Goal: Task Accomplishment & Management: Use online tool/utility

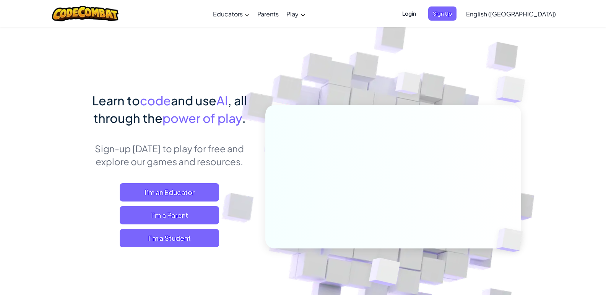
drag, startPoint x: 211, startPoint y: 237, endPoint x: 264, endPoint y: 167, distance: 87.5
click at [212, 229] on div "I'm an Educator I'm a Parent I'm a Student" at bounding box center [169, 215] width 169 height 64
click at [195, 234] on span "I'm a Student" at bounding box center [169, 238] width 99 height 18
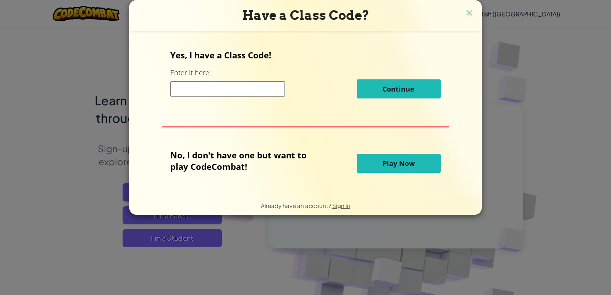
click at [414, 152] on div "No, I don't have one but want to play CodeCombat! Play Now" at bounding box center [305, 163] width 270 height 28
click at [413, 157] on button "Play Now" at bounding box center [399, 163] width 84 height 19
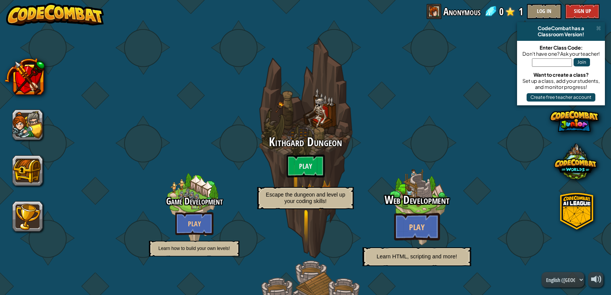
click at [410, 156] on div at bounding box center [417, 208] width 73 height 145
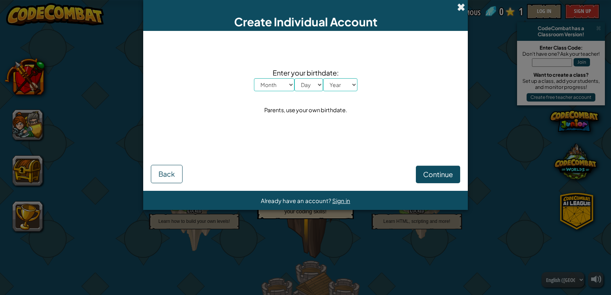
click at [462, 5] on span at bounding box center [461, 7] width 8 height 8
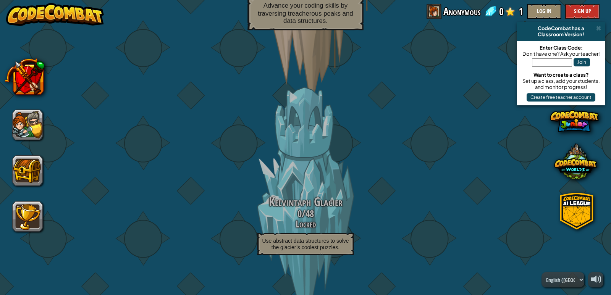
scroll to position [878, 0]
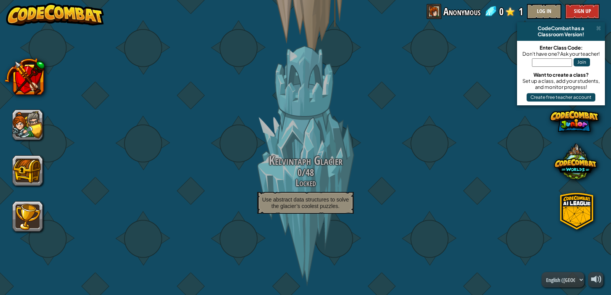
click at [315, 153] on span "Kelvintaph Glacier" at bounding box center [306, 160] width 74 height 16
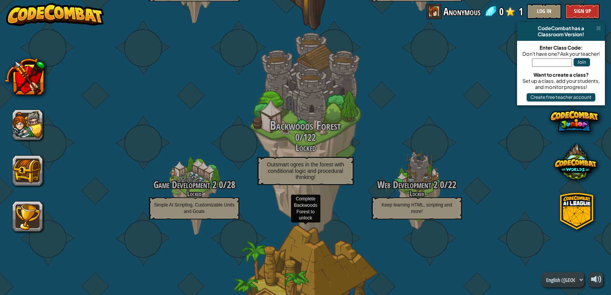
scroll to position [37, 0]
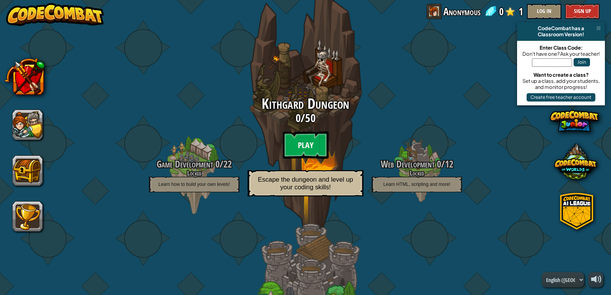
click at [303, 140] on btn "Play" at bounding box center [306, 145] width 46 height 28
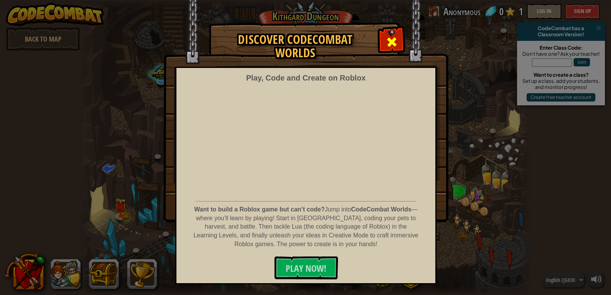
click at [398, 44] on div at bounding box center [392, 41] width 24 height 24
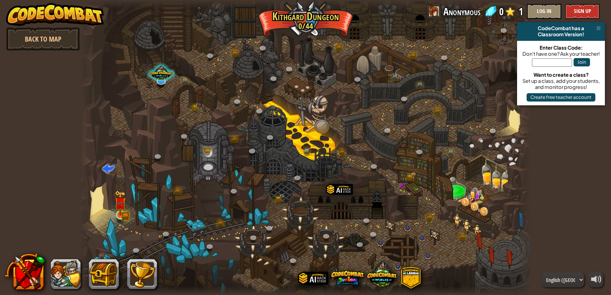
drag, startPoint x: 103, startPoint y: 214, endPoint x: 124, endPoint y: 200, distance: 24.8
click at [115, 206] on div "Twisted Canyon (Locked) Challenge: collect the most gold using all the programm…" at bounding box center [306, 147] width 452 height 295
click at [124, 200] on img at bounding box center [120, 203] width 11 height 25
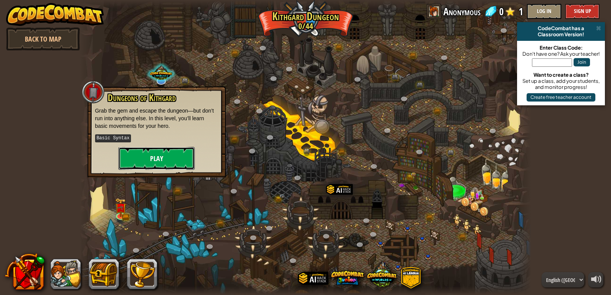
click at [156, 160] on button "Play" at bounding box center [156, 158] width 76 height 23
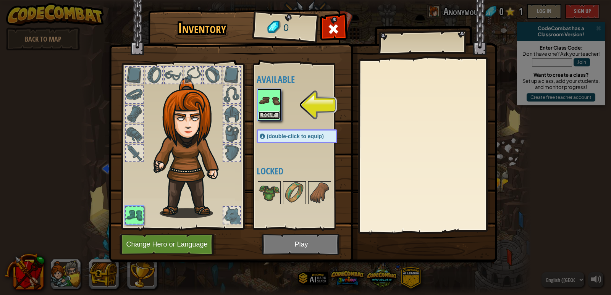
click at [266, 116] on button "Equip" at bounding box center [269, 116] width 21 height 8
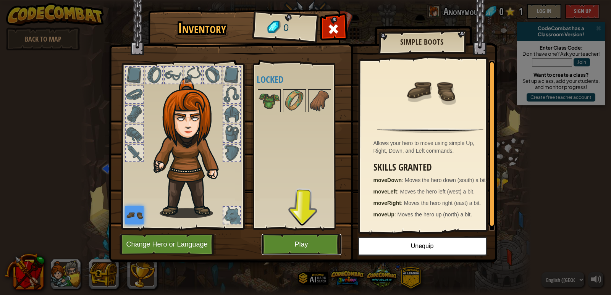
drag, startPoint x: 318, startPoint y: 244, endPoint x: 317, endPoint y: 217, distance: 26.8
click at [317, 243] on button "Play" at bounding box center [302, 244] width 80 height 21
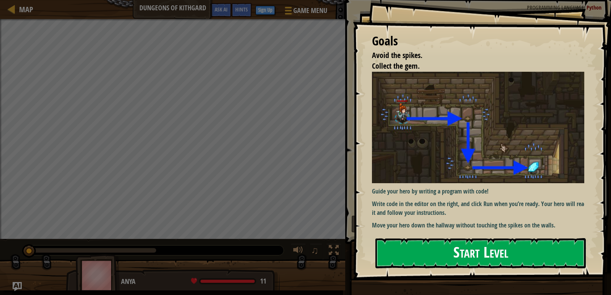
click at [411, 263] on button "Start Level" at bounding box center [481, 253] width 211 height 30
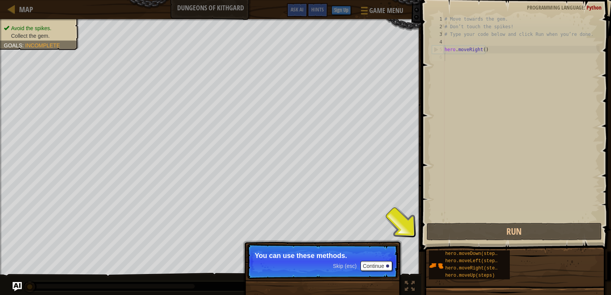
type textarea "hero.moveRight()"
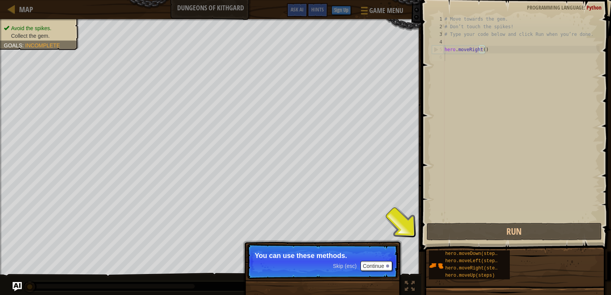
type textarea "hero.moveRight()"
type textarea "# Type your code below and click Run when you’re done."
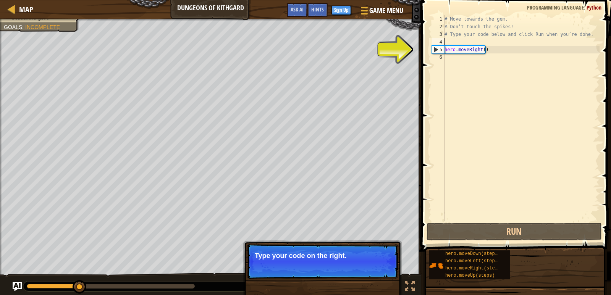
type textarea "hero.moveRight()"
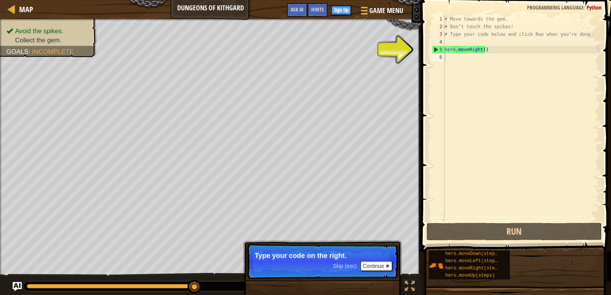
click at [469, 50] on div "# Move towards the gem. # Don’t touch the spikes! # Type your code below and cl…" at bounding box center [521, 126] width 157 height 222
type textarea "hero.moveRight()"
click at [469, 50] on div "# Move towards the gem. # Don’t touch the spikes! # Type your code below and cl…" at bounding box center [521, 126] width 157 height 222
type textarea "# Type your code below and click Run when you’re done."
type textarea "hero.moveRight()"
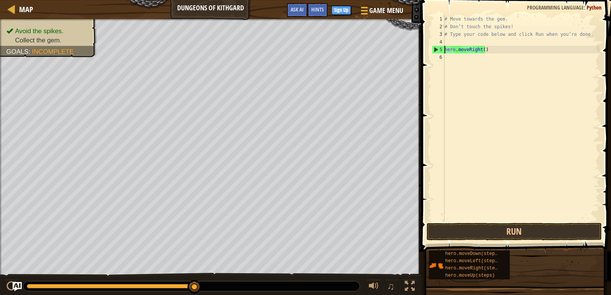
type textarea "hero.moveRight()"
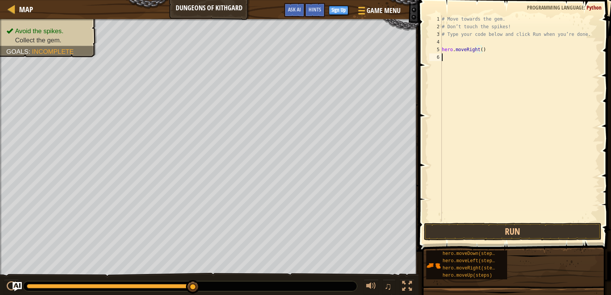
type textarea "hero.moveRight()"
type textarea "# Type your code below and click Run when you’re done."
type textarea "hero.moveRight()"
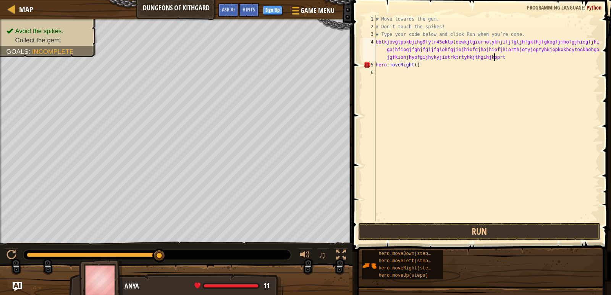
scroll to position [3, 45]
click at [551, 228] on button "Run" at bounding box center [479, 232] width 242 height 18
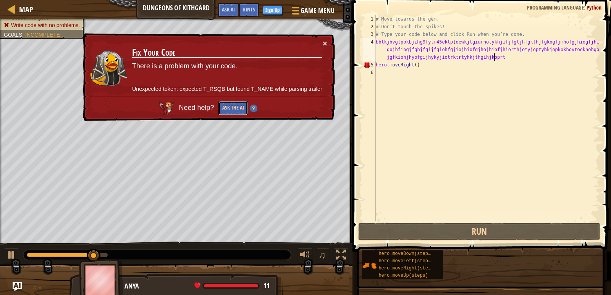
click at [237, 105] on button "Ask the AI" at bounding box center [233, 108] width 29 height 14
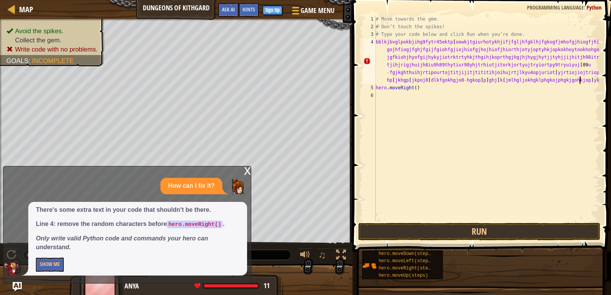
scroll to position [3, 103]
type textarea "bblkjbvglpokbjihg9fytr45ektp[oewkjtgiurhotykhjifjfgljhfgklhjfgkogfjmhofgjhiogfj…"
